Goal: Task Accomplishment & Management: Manage account settings

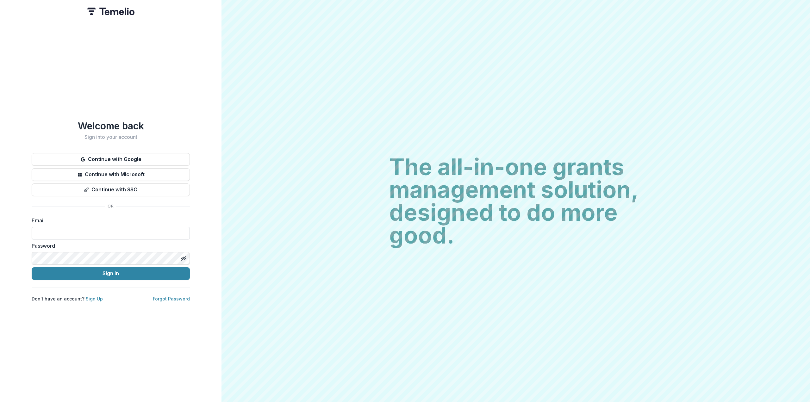
click at [106, 231] on input at bounding box center [111, 233] width 158 height 13
type input "**********"
click at [183, 257] on icon "Toggle password visibility" at bounding box center [183, 258] width 3 height 3
click at [31, 259] on div "**********" at bounding box center [111, 201] width 222 height 402
click at [133, 273] on button "Sign In" at bounding box center [111, 273] width 158 height 13
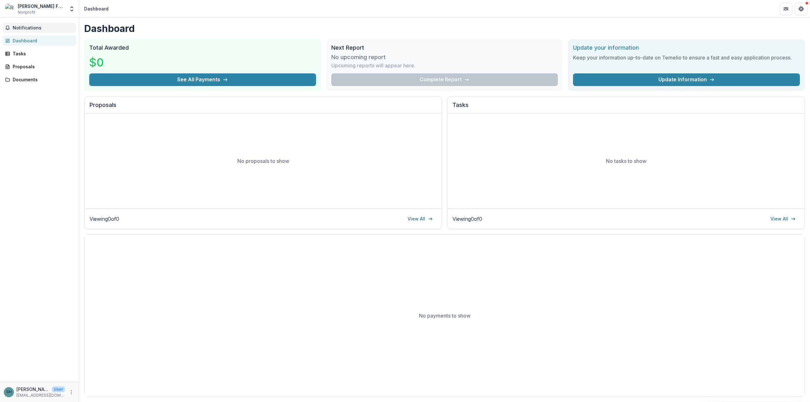
click at [27, 29] on span "Notifications" at bounding box center [43, 27] width 61 height 5
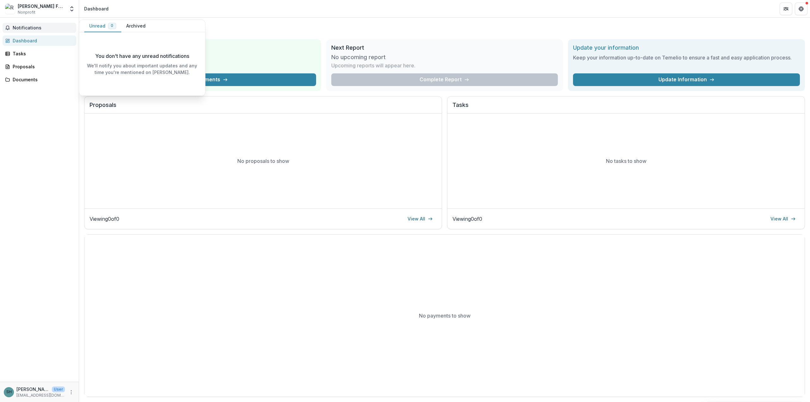
click at [27, 31] on button "Notifications" at bounding box center [40, 28] width 74 height 10
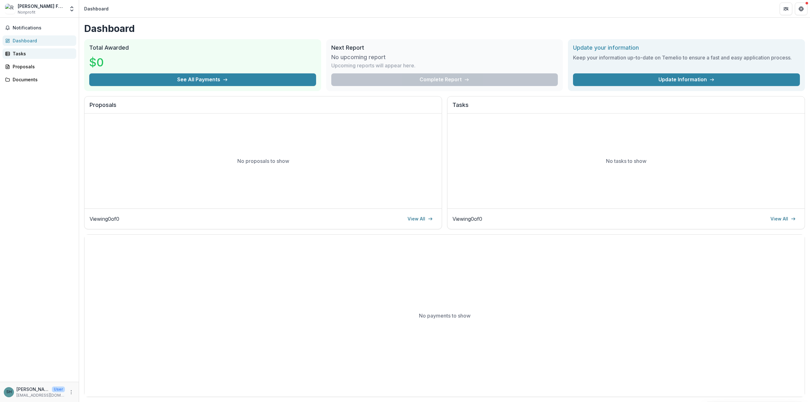
click at [28, 56] on div "Tasks" at bounding box center [42, 53] width 59 height 7
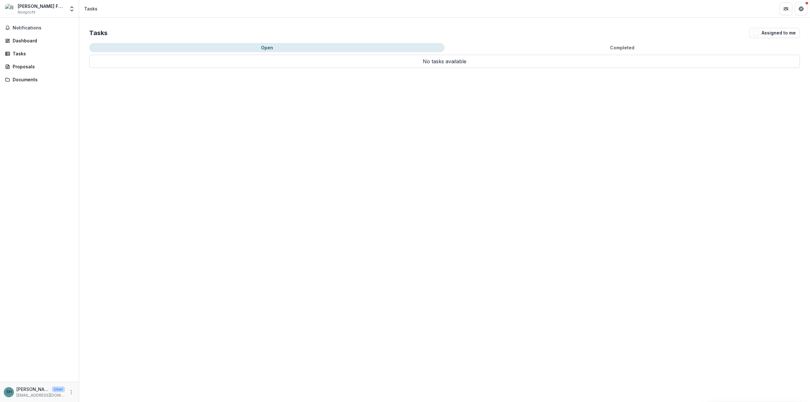
click at [28, 60] on div "Notifications Dashboard Tasks Proposals Documents" at bounding box center [39, 200] width 79 height 364
click at [30, 69] on div "Proposals" at bounding box center [42, 66] width 59 height 7
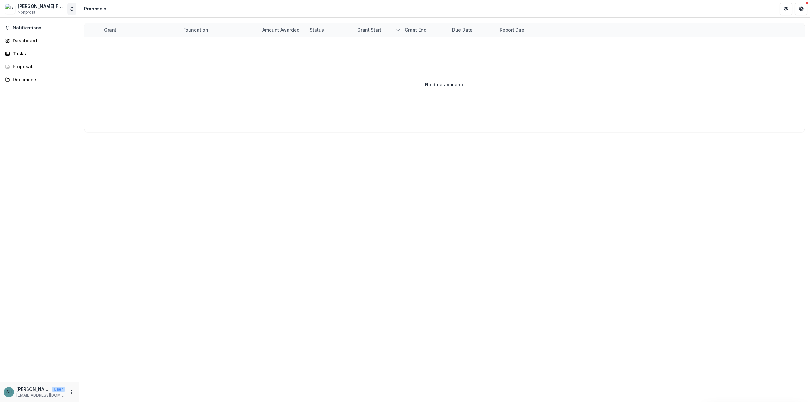
click at [72, 10] on icon "Open entity switcher" at bounding box center [72, 9] width 6 height 6
click at [58, 43] on div "Ryman-Carroll Foundation" at bounding box center [40, 46] width 62 height 7
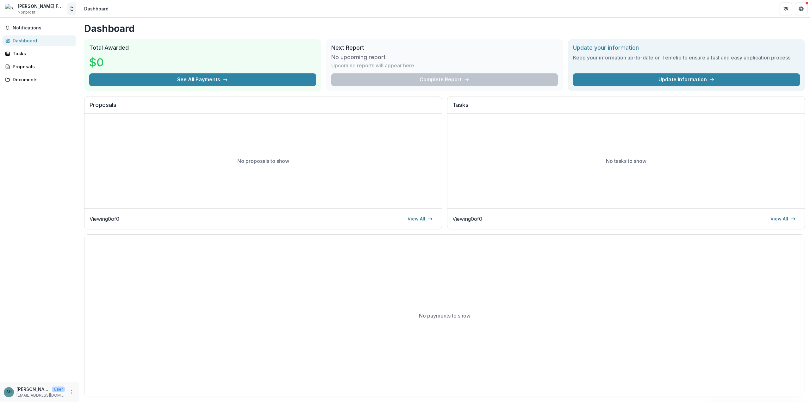
click at [72, 9] on icon "Open entity switcher" at bounding box center [72, 9] width 6 height 6
click at [52, 48] on div "Ryman-Carroll Foundation" at bounding box center [40, 46] width 62 height 7
